Goal: Task Accomplishment & Management: Use online tool/utility

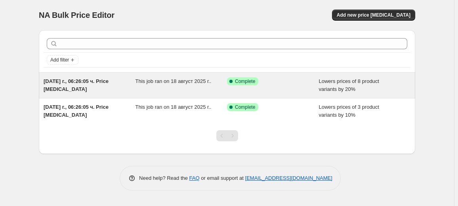
click at [201, 87] on div "This job ran on 18 август 2025 г.." at bounding box center [182, 85] width 92 height 16
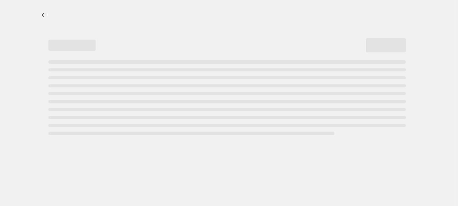
select select "percentage"
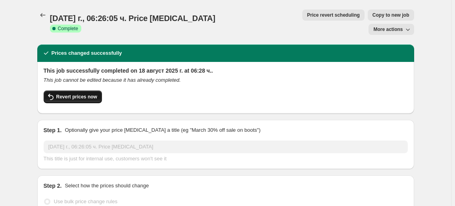
click at [64, 94] on span "Revert prices now" at bounding box center [76, 97] width 41 height 6
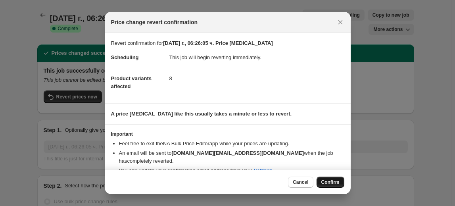
click at [327, 183] on span "Confirm" at bounding box center [330, 182] width 18 height 6
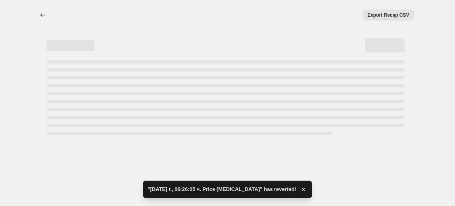
select select "percentage"
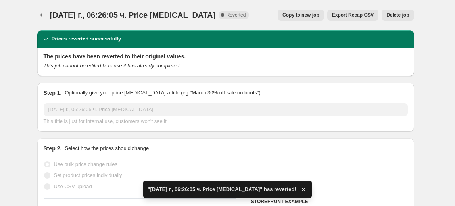
click at [403, 14] on span "Delete job" at bounding box center [397, 15] width 23 height 6
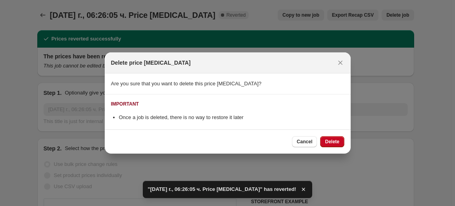
click at [341, 140] on button "Delete" at bounding box center [332, 141] width 24 height 11
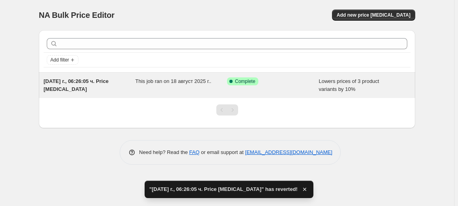
click at [225, 81] on div "This job ran on 18 август 2025 г.." at bounding box center [182, 85] width 92 height 16
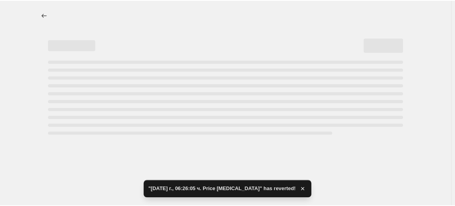
select select "percentage"
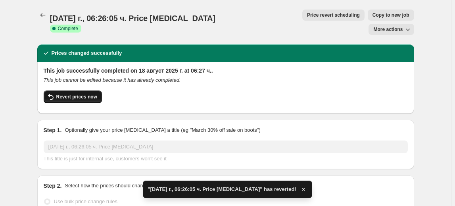
click at [72, 94] on span "Revert prices now" at bounding box center [76, 97] width 41 height 6
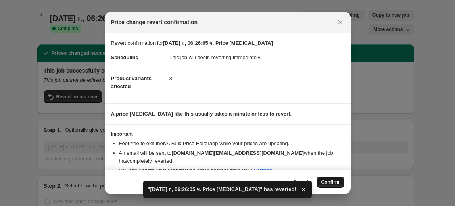
click at [335, 184] on span "Confirm" at bounding box center [330, 182] width 18 height 6
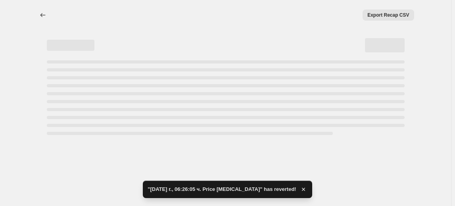
select select "percentage"
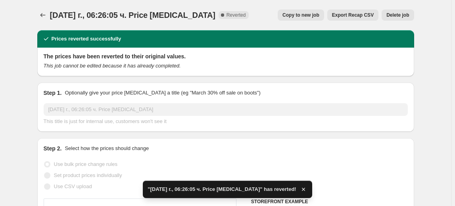
click at [397, 14] on span "Delete job" at bounding box center [397, 15] width 23 height 6
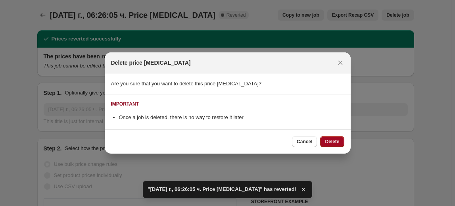
click at [335, 138] on button "Delete" at bounding box center [332, 141] width 24 height 11
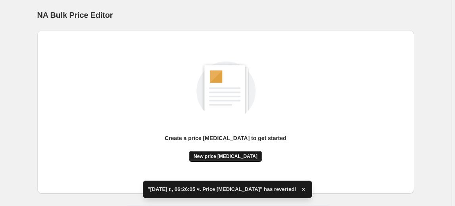
click at [240, 157] on span "New price change job" at bounding box center [225, 156] width 64 height 6
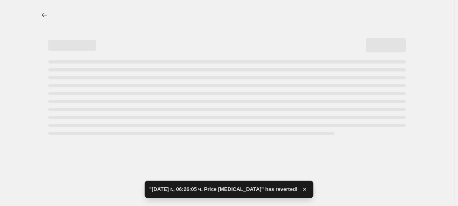
select select "percentage"
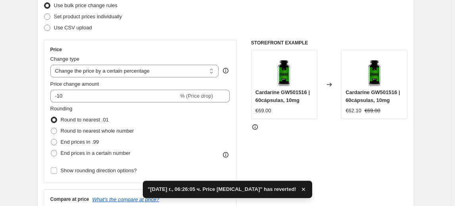
scroll to position [108, 0]
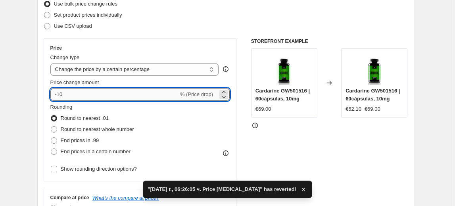
click at [60, 96] on input "-10" at bounding box center [114, 94] width 128 height 13
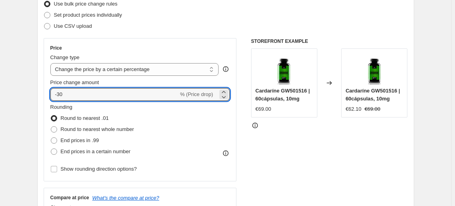
type input "-30"
click at [94, 105] on fieldset "Rounding Round to nearest .01 Round to nearest whole number End prices in .99 E…" at bounding box center [92, 130] width 84 height 54
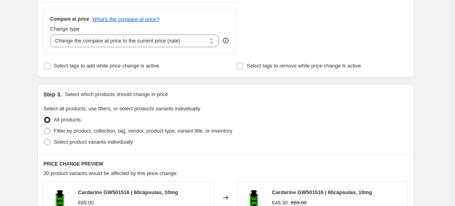
scroll to position [288, 0]
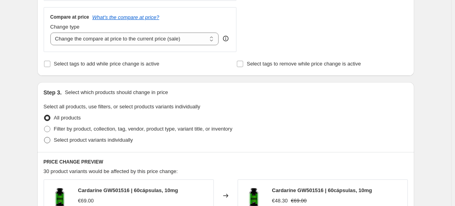
click at [92, 143] on label "Select product variants individually" at bounding box center [88, 139] width 89 height 11
click at [44, 137] on input "Select product variants individually" at bounding box center [44, 137] width 0 height 0
radio input "true"
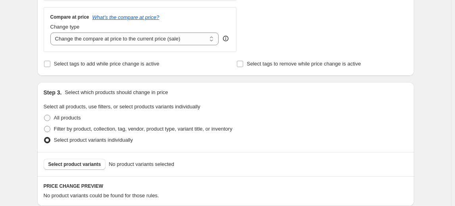
click at [84, 163] on span "Select product variants" at bounding box center [74, 164] width 53 height 6
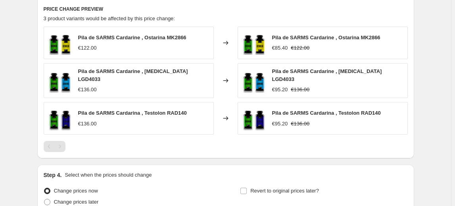
scroll to position [536, 0]
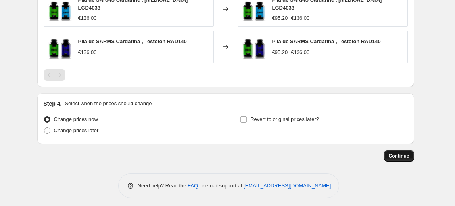
click at [404, 153] on span "Continue" at bounding box center [398, 156] width 21 height 6
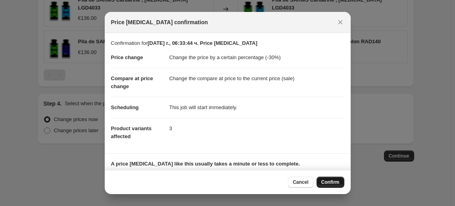
click at [335, 182] on span "Confirm" at bounding box center [330, 182] width 18 height 6
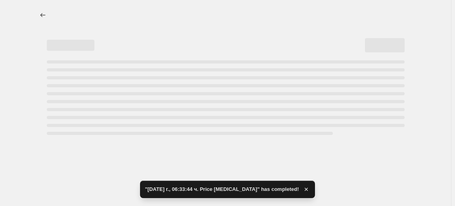
select select "percentage"
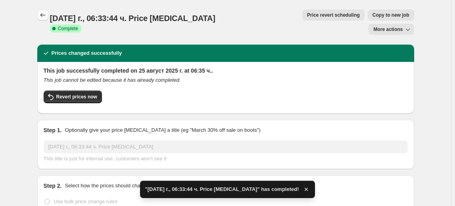
click at [46, 15] on icon "Price change jobs" at bounding box center [43, 15] width 8 height 8
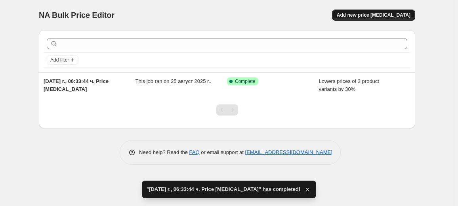
click at [361, 15] on span "Add new price change job" at bounding box center [374, 15] width 74 height 6
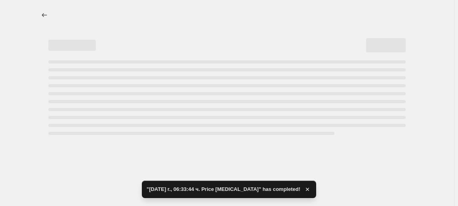
select select "percentage"
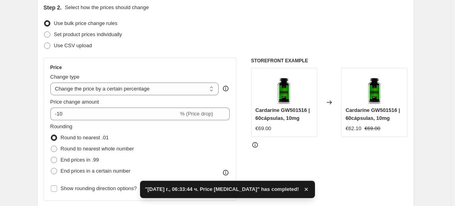
scroll to position [108, 0]
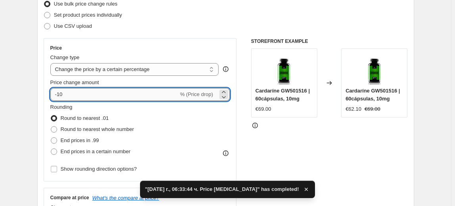
click at [59, 96] on input "-10" at bounding box center [114, 94] width 128 height 13
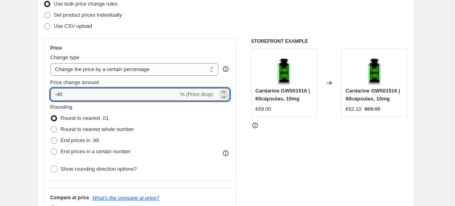
type input "-40"
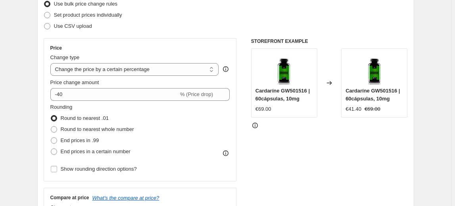
click at [90, 106] on fieldset "Rounding Round to nearest .01 Round to nearest whole number End prices in .99 E…" at bounding box center [92, 130] width 84 height 54
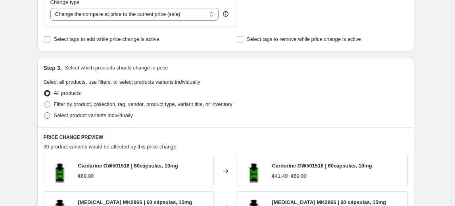
scroll to position [324, 0]
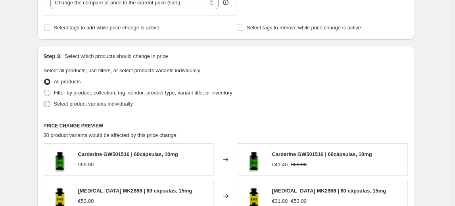
click at [86, 104] on span "Select product variants individually" at bounding box center [93, 104] width 79 height 6
click at [44, 101] on input "Select product variants individually" at bounding box center [44, 101] width 0 height 0
radio input "true"
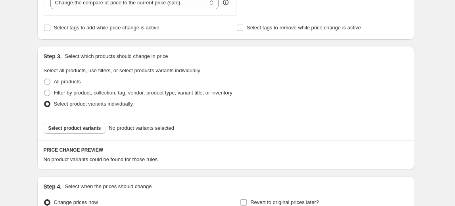
click at [78, 129] on span "Select product variants" at bounding box center [74, 128] width 53 height 6
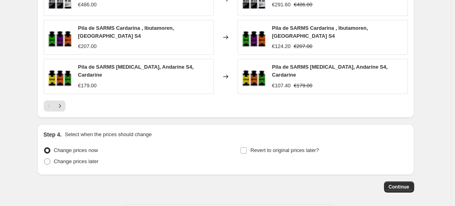
scroll to position [609, 0]
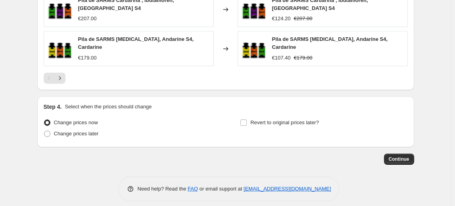
click at [400, 156] on span "Continue" at bounding box center [398, 159] width 21 height 6
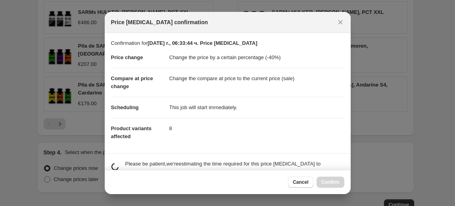
scroll to position [0, 0]
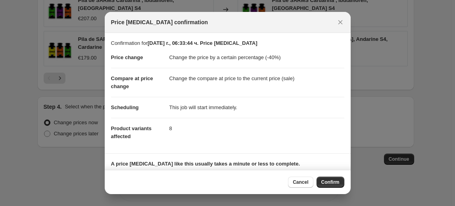
click at [327, 185] on span "Confirm" at bounding box center [330, 182] width 18 height 6
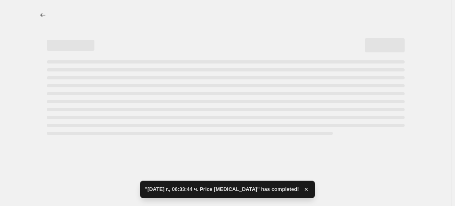
select select "percentage"
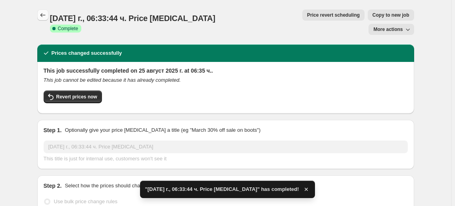
click at [44, 15] on icon "Price change jobs" at bounding box center [43, 15] width 8 height 8
